Goal: Information Seeking & Learning: Learn about a topic

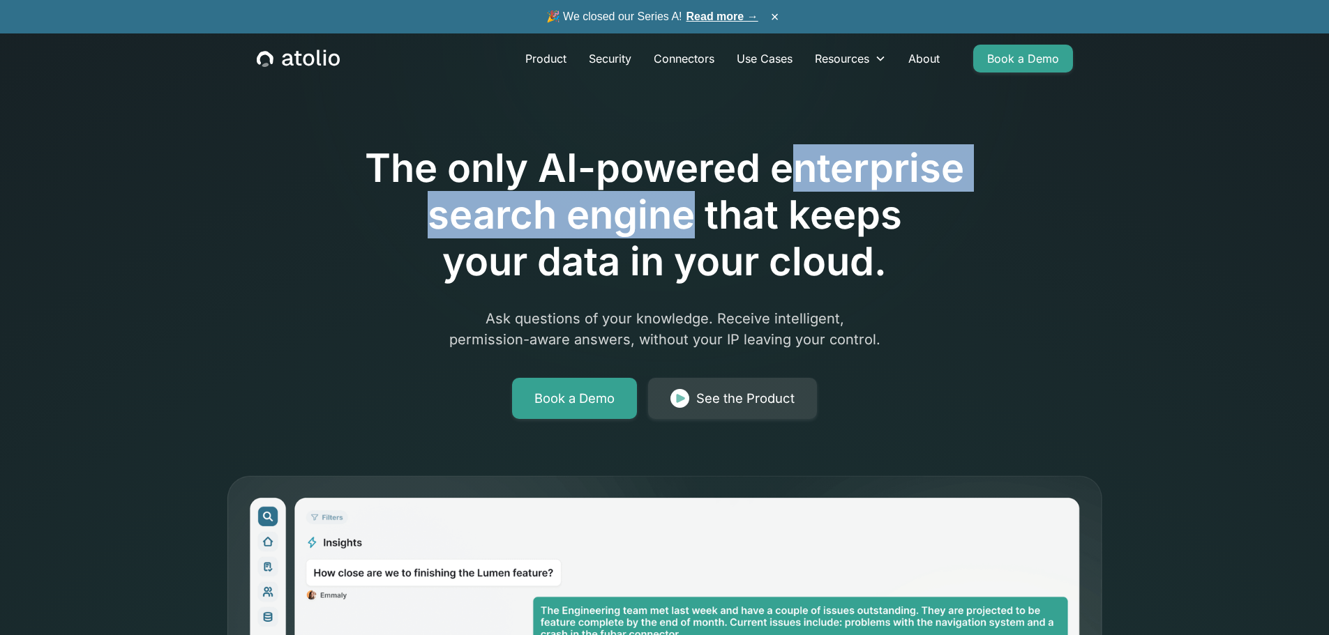
drag, startPoint x: 788, startPoint y: 165, endPoint x: 690, endPoint y: 216, distance: 110.7
click at [690, 216] on h1 "The only AI-powered enterprise search engine that keeps your data in your cloud." at bounding box center [665, 215] width 714 height 141
copy h1 "nterprise search engine"
click at [534, 53] on link "Product" at bounding box center [545, 59] width 63 height 28
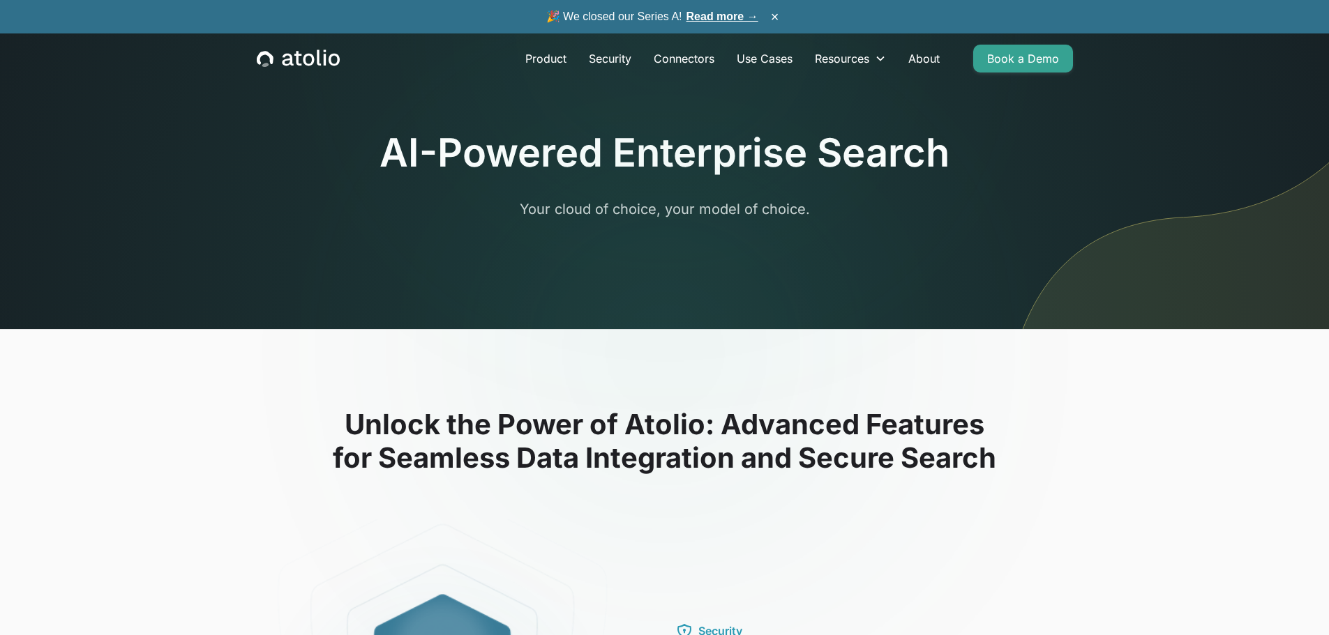
click at [273, 49] on div "Product Security Connectors Use Cases Resources Blog Podcast Case Studies Docum…" at bounding box center [665, 58] width 850 height 50
click at [552, 59] on link "Product" at bounding box center [545, 59] width 63 height 28
click at [308, 52] on icon "home" at bounding box center [298, 59] width 83 height 18
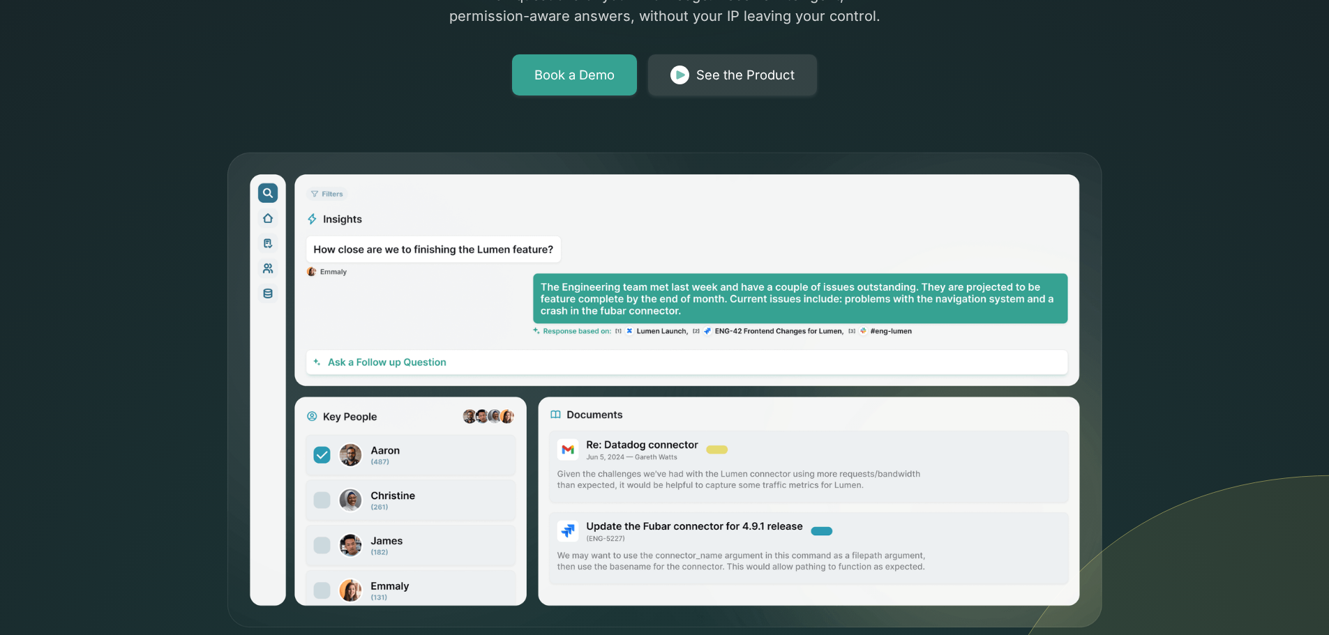
scroll to position [349, 0]
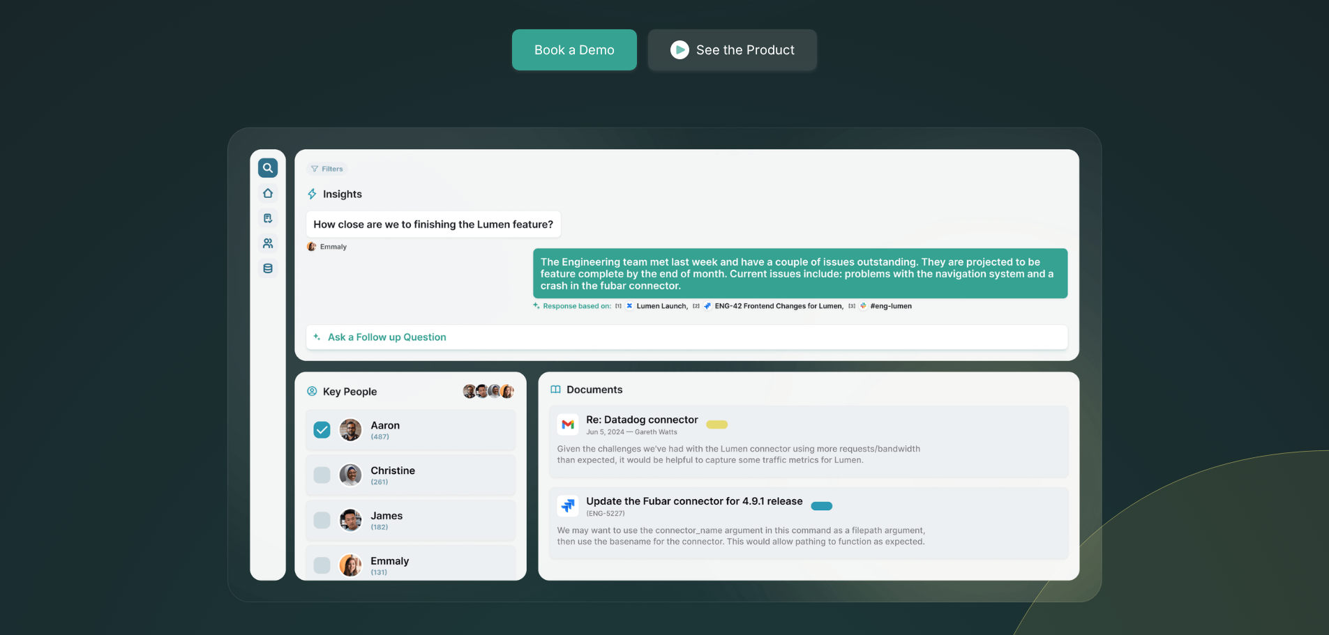
click at [100, 255] on div "The only AI-powered enterprise search engine that keeps your data in your cloud…" at bounding box center [664, 128] width 1329 height 954
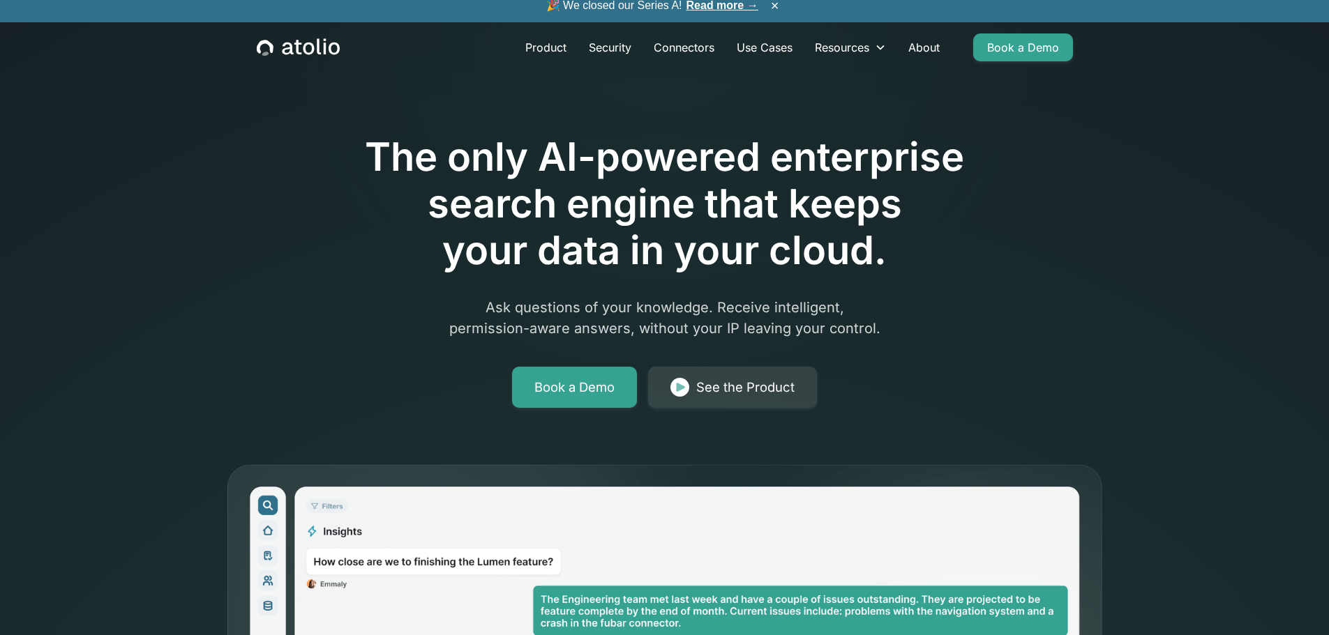
scroll to position [0, 0]
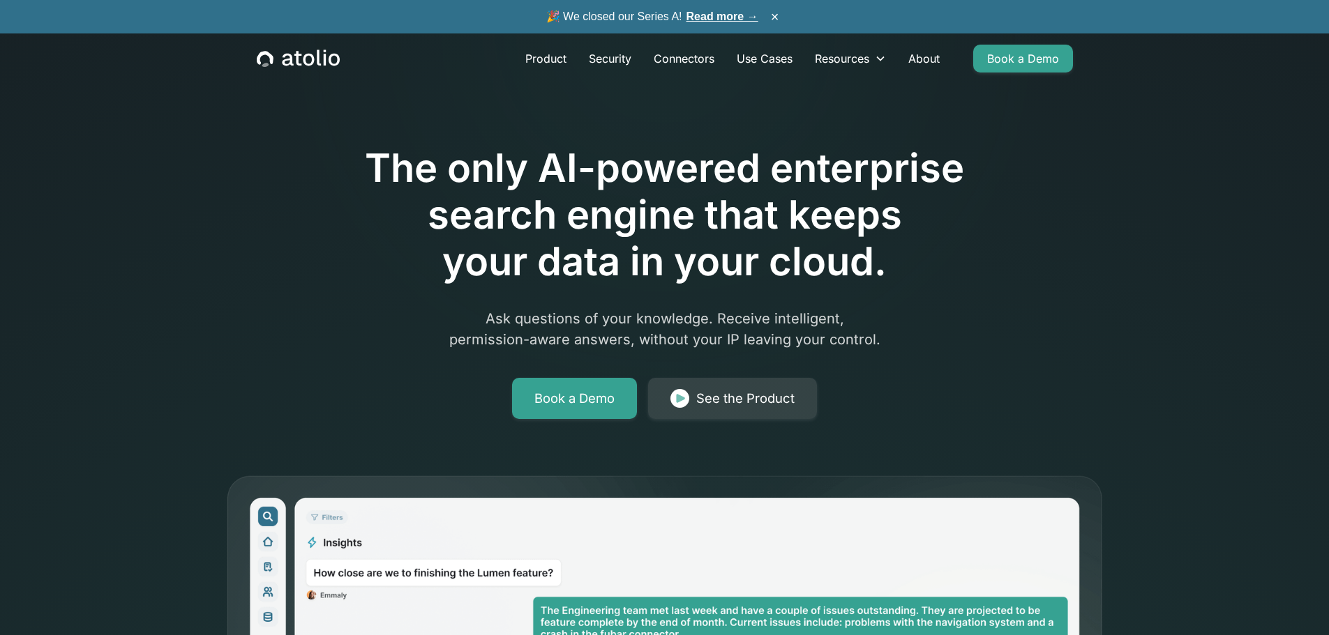
click at [707, 14] on link "Read more →" at bounding box center [722, 16] width 72 height 12
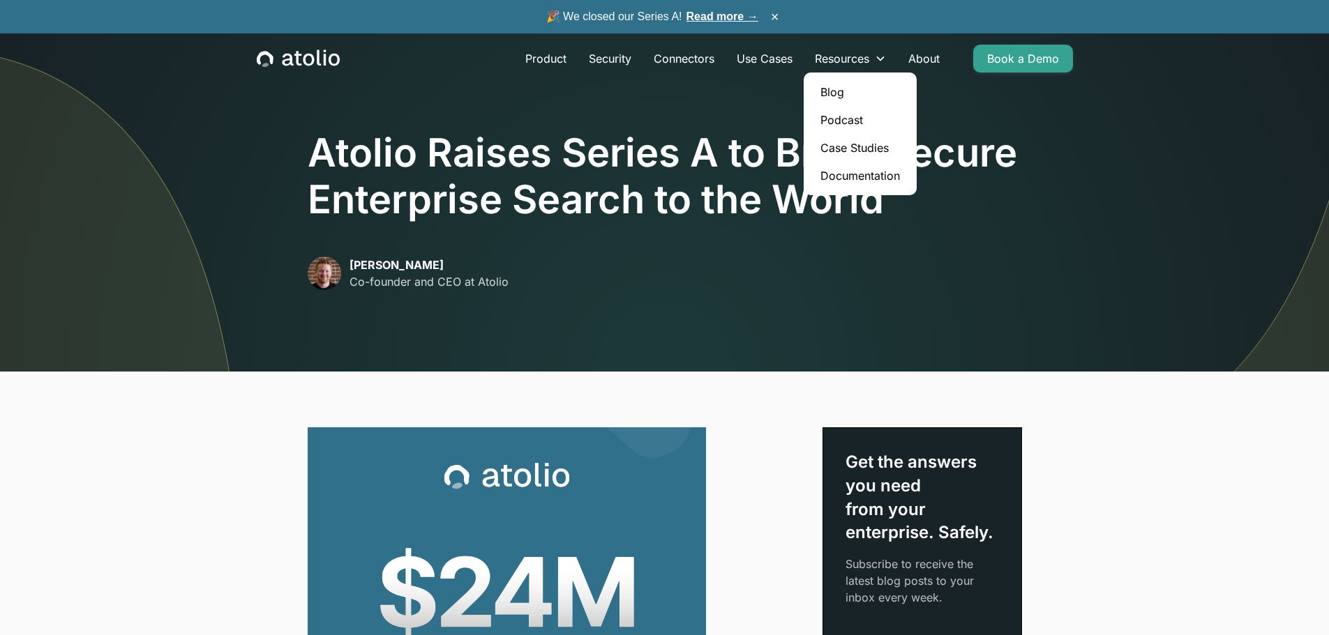
click at [840, 92] on link "Blog" at bounding box center [860, 92] width 102 height 28
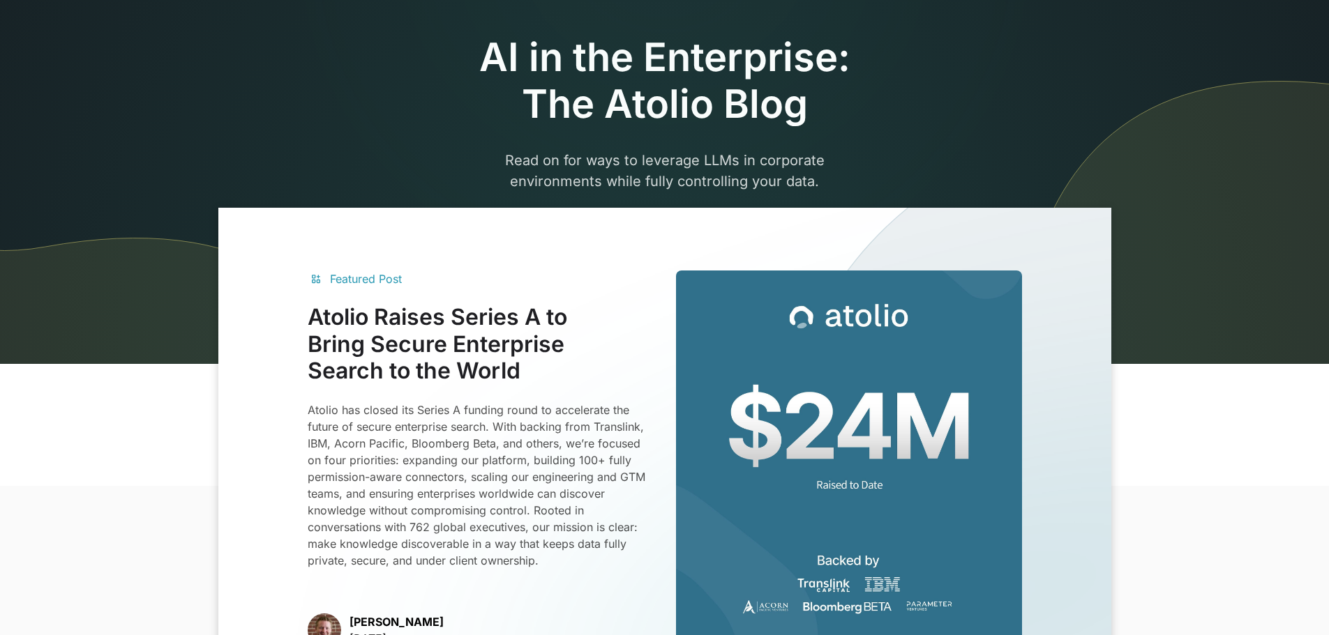
scroll to position [70, 0]
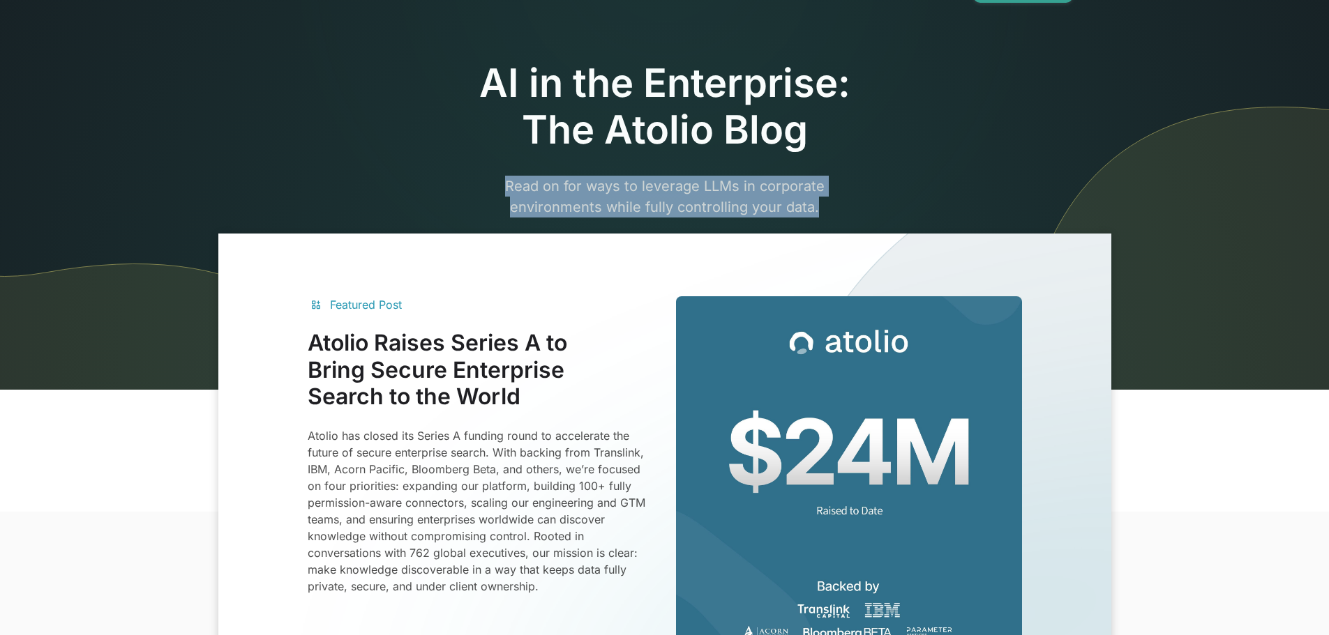
drag, startPoint x: 508, startPoint y: 171, endPoint x: 816, endPoint y: 214, distance: 310.6
click at [816, 214] on div "AI in the Enterprise: The Atolio Blog Read on for ways to leverage LLMs in corp…" at bounding box center [665, 170] width 536 height 220
click at [744, 197] on p "Read on for ways to leverage LLMs in corporate environments while fully control…" at bounding box center [665, 228] width 536 height 105
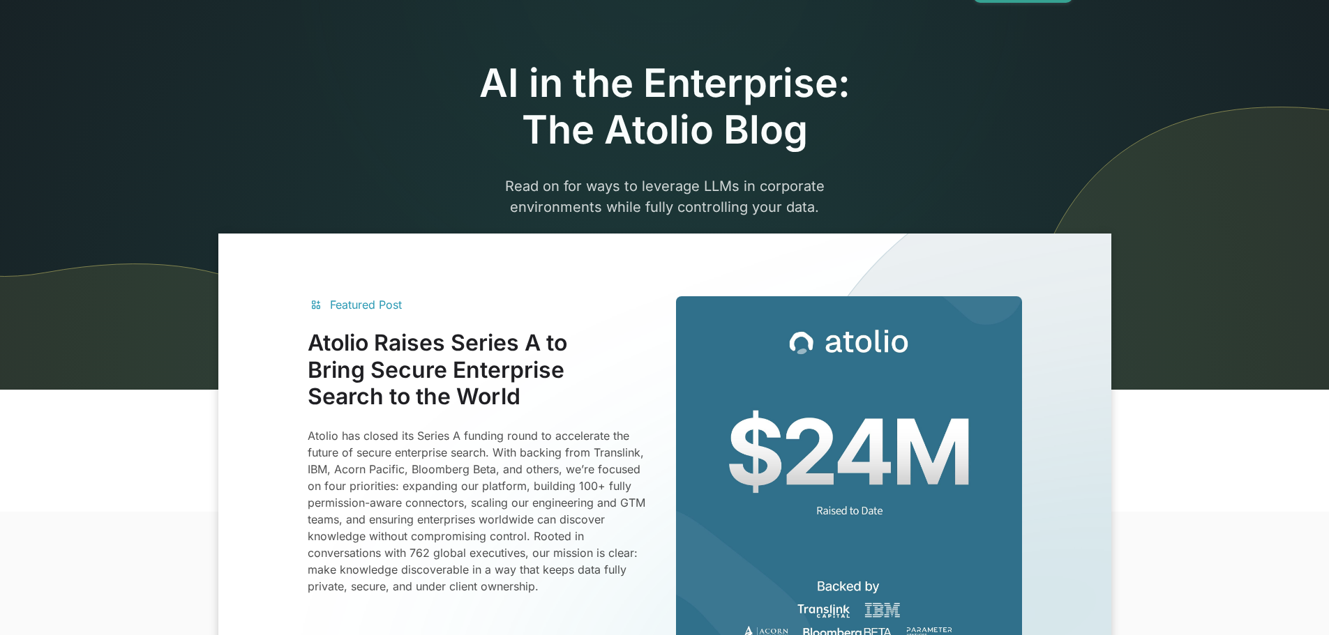
click at [633, 178] on p "Read on for ways to leverage LLMs in corporate environments while fully control…" at bounding box center [665, 228] width 536 height 105
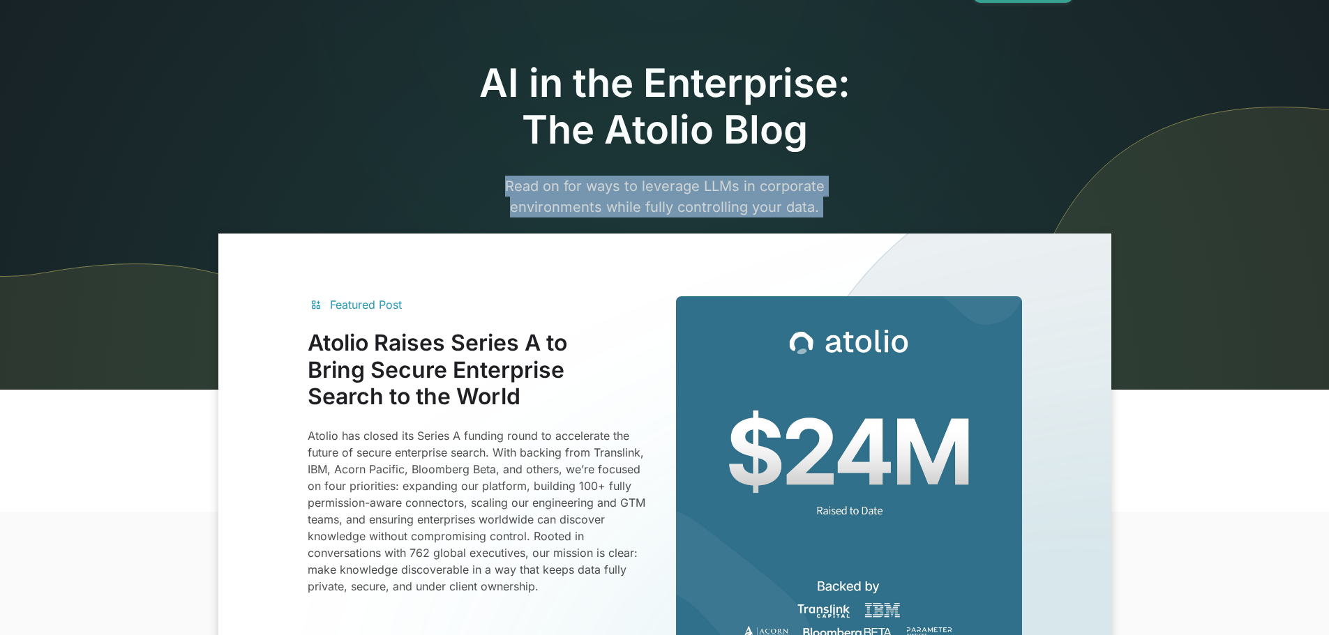
click at [633, 178] on p "Read on for ways to leverage LLMs in corporate environments while fully control…" at bounding box center [665, 228] width 536 height 105
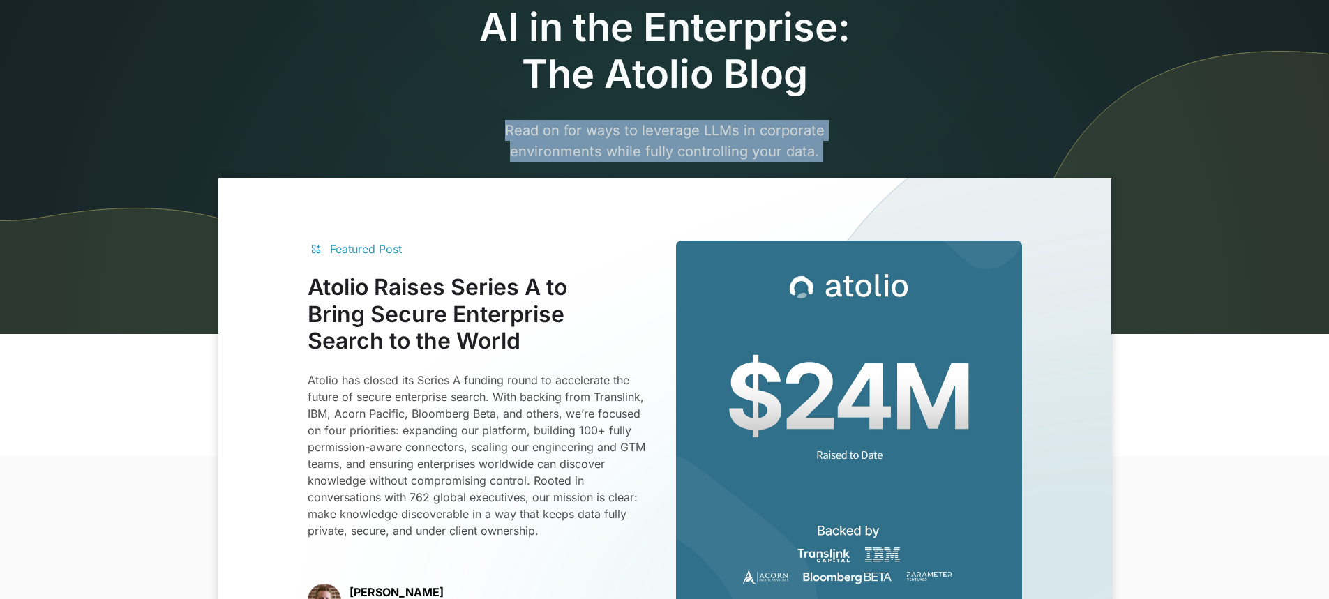
scroll to position [139, 0]
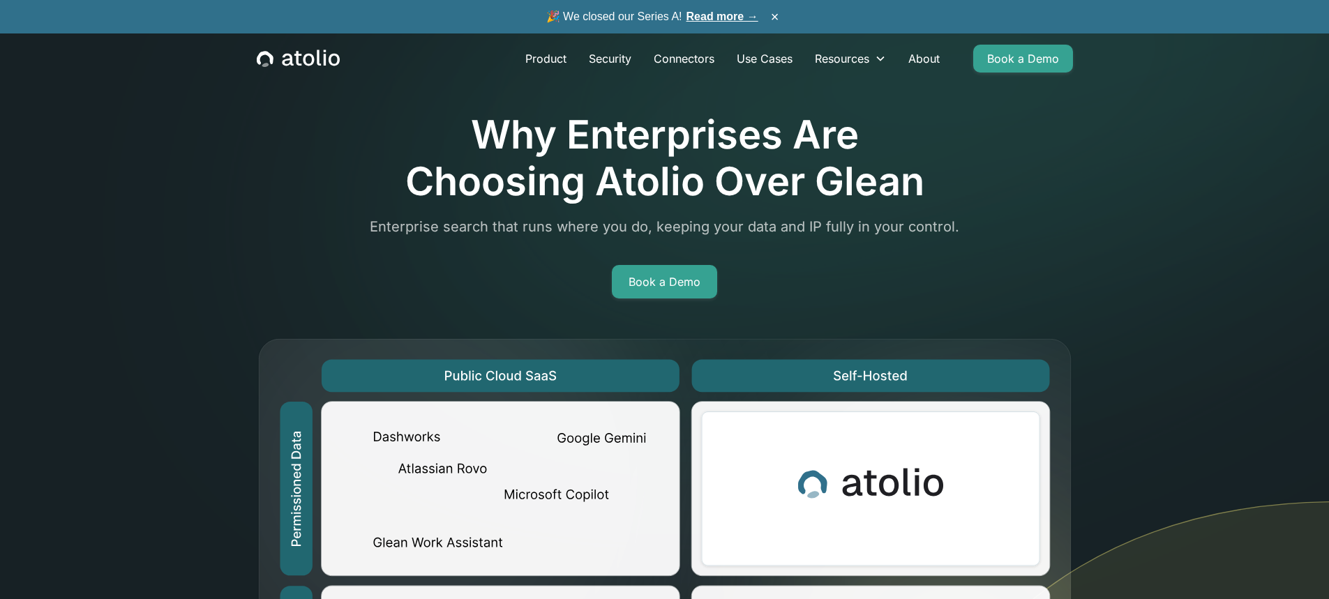
click at [310, 66] on icon "home" at bounding box center [298, 59] width 83 height 18
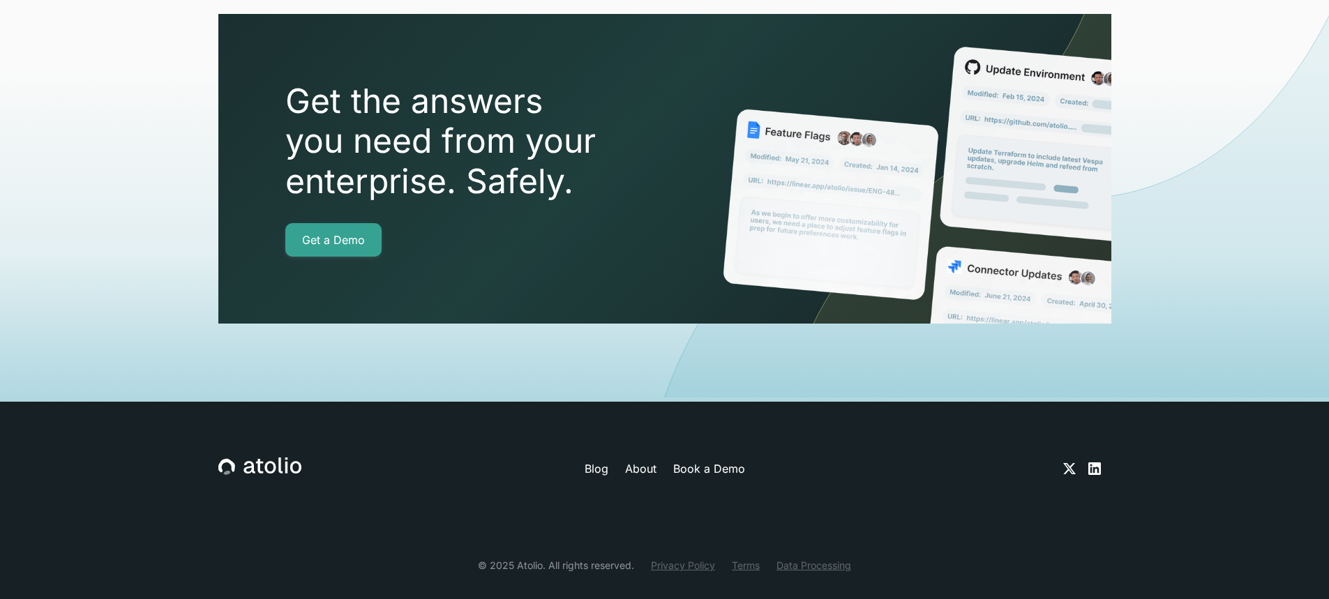
scroll to position [4949, 0]
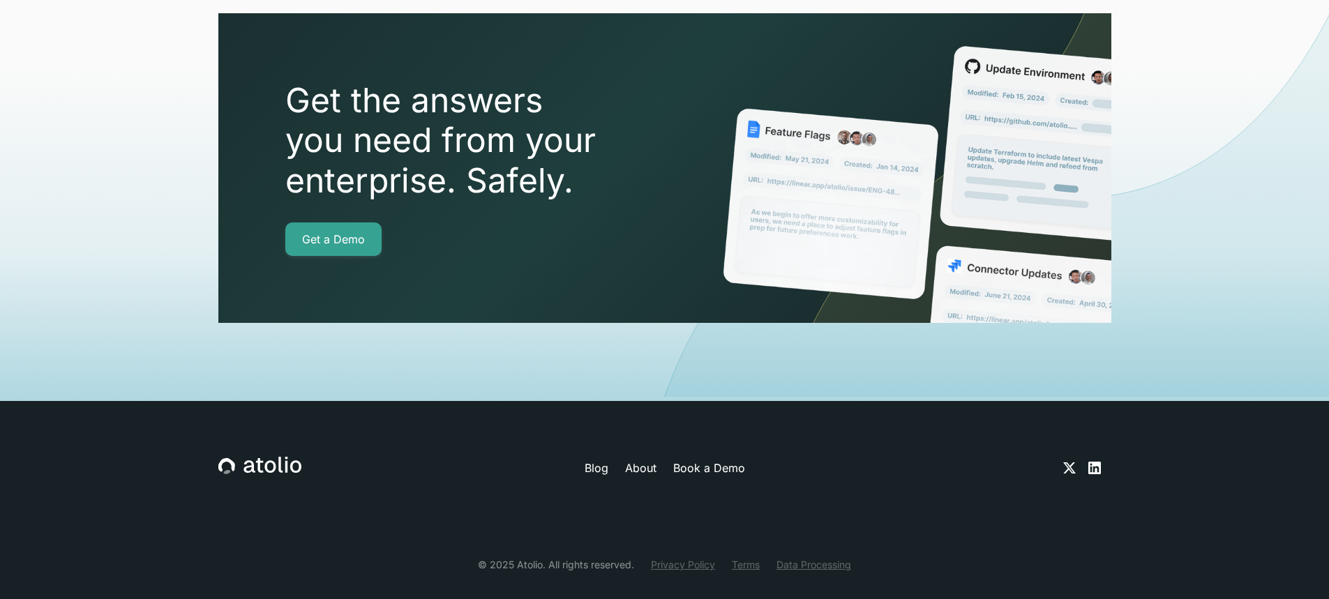
click at [604, 460] on link "Blog" at bounding box center [596, 468] width 24 height 17
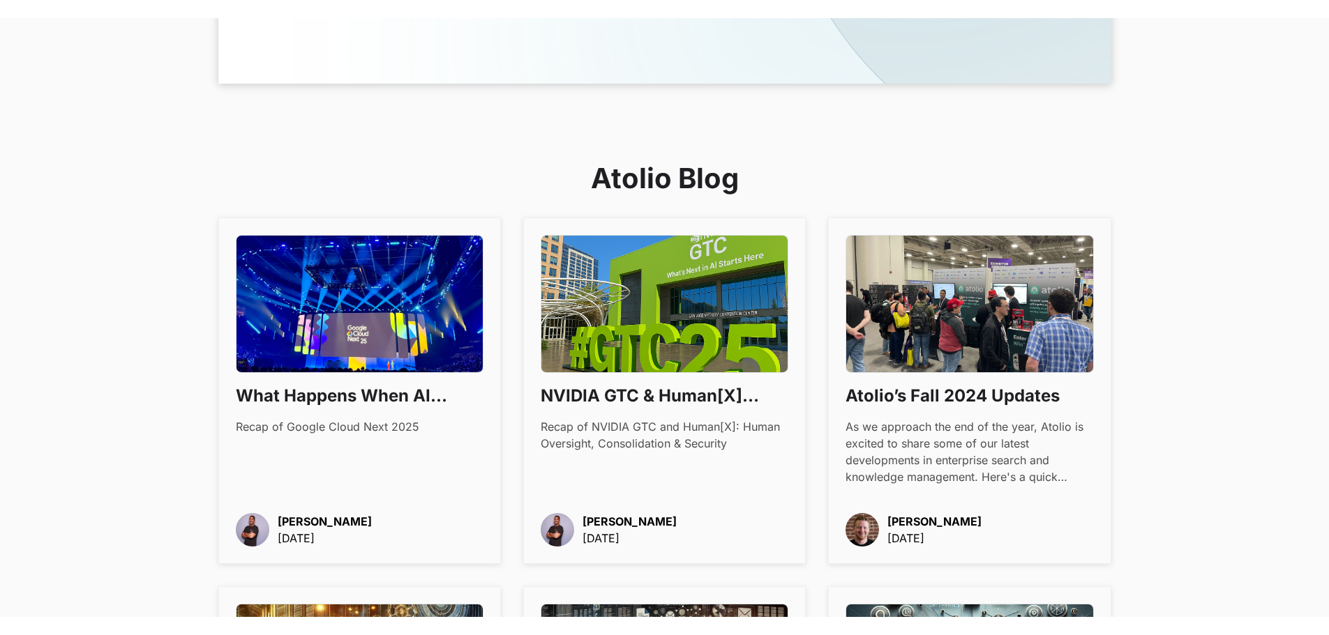
scroll to position [767, 0]
